Goal: Task Accomplishment & Management: Manage account settings

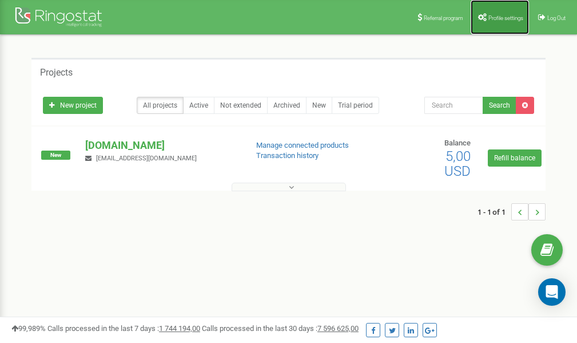
click at [502, 19] on span "Profile settings" at bounding box center [505, 18] width 35 height 6
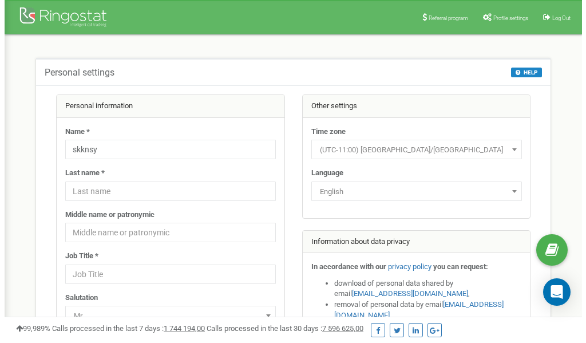
scroll to position [57, 0]
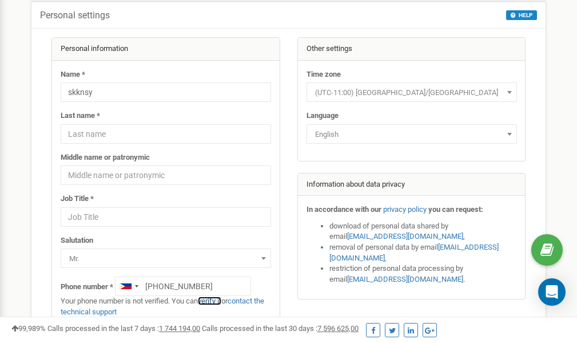
click at [212, 301] on link "verify it" at bounding box center [209, 300] width 23 height 9
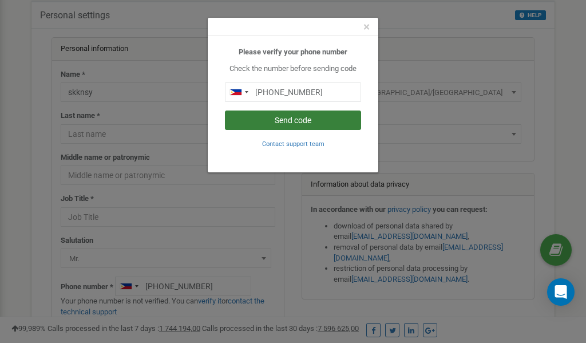
click at [302, 121] on button "Send code" at bounding box center [293, 119] width 136 height 19
